Goal: Task Accomplishment & Management: Use online tool/utility

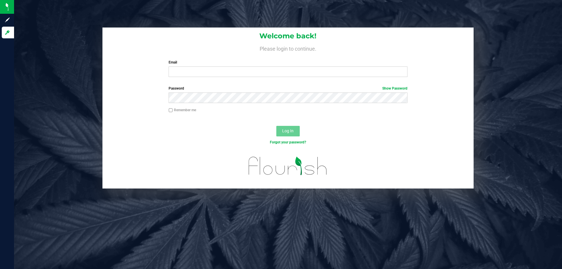
click at [187, 77] on div "Welcome back! Please login to continue. Email Required Please format your email…" at bounding box center [287, 55] width 371 height 54
click at [187, 75] on input "Email" at bounding box center [288, 71] width 239 height 11
type input "[EMAIL_ADDRESS][DOMAIN_NAME]"
click at [276, 126] on button "Log In" at bounding box center [287, 131] width 23 height 11
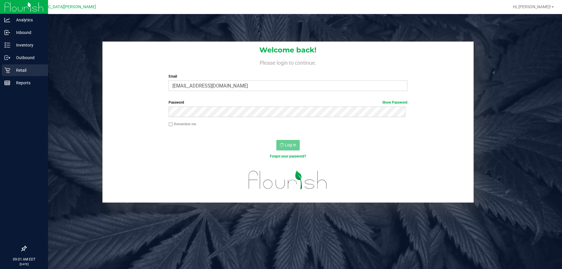
click at [9, 71] on icon at bounding box center [7, 70] width 6 height 6
